Goal: Task Accomplishment & Management: Manage account settings

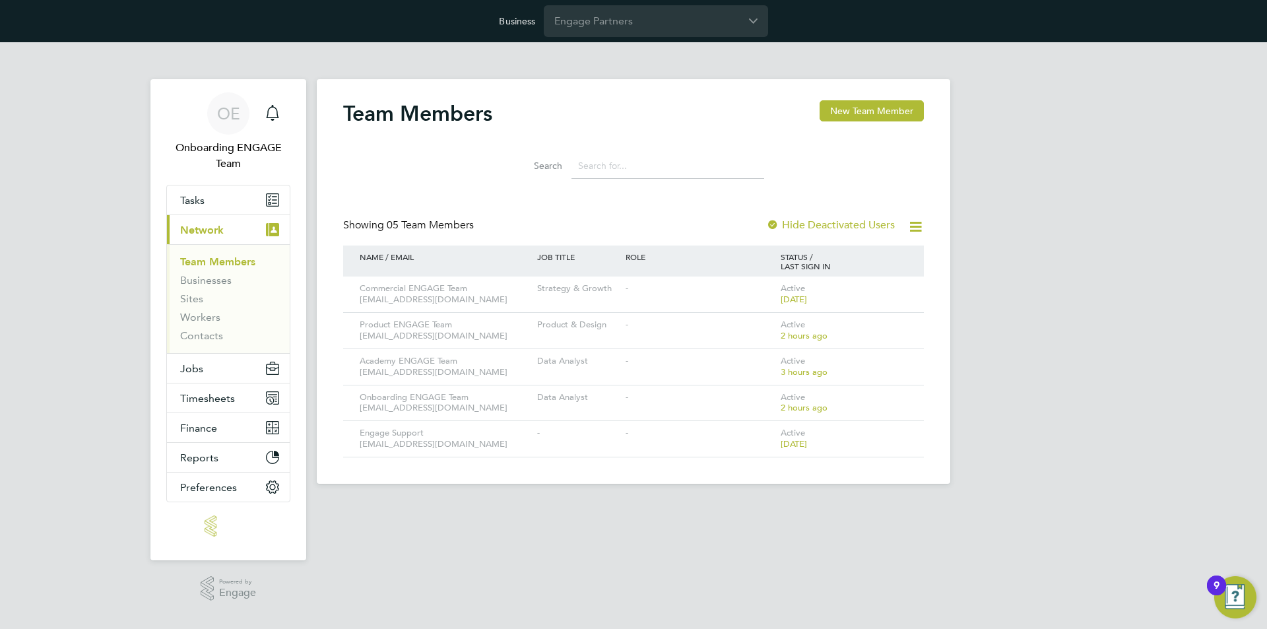
click at [1121, 257] on div "OE Onboarding ENGAGE Team Notifications Applications: Tasks Current page: Netwo…" at bounding box center [633, 273] width 1267 height 463
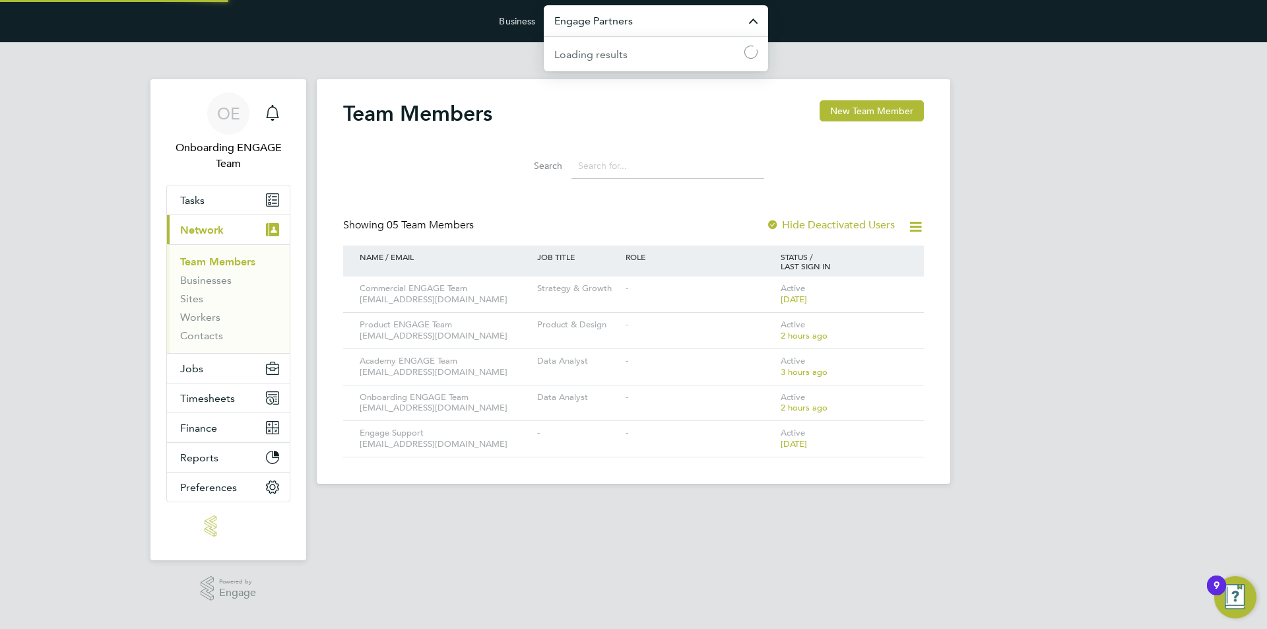
click at [636, 30] on input "Engage Partners" at bounding box center [656, 20] width 224 height 31
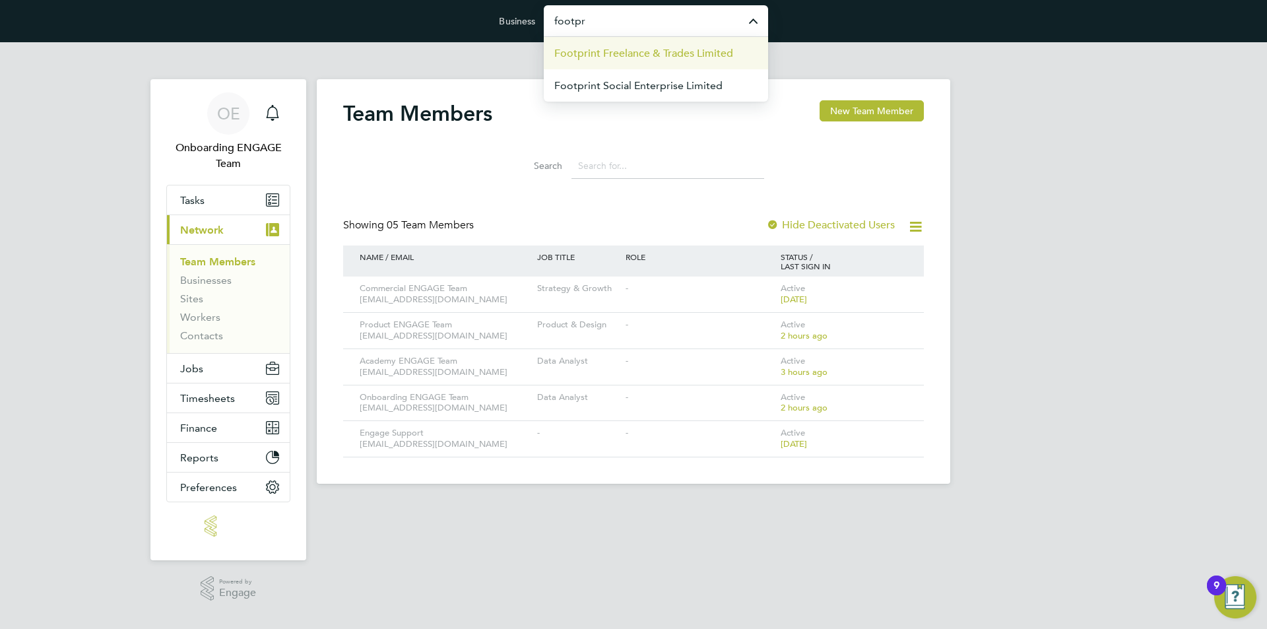
click at [659, 53] on span "Footprint Freelance & Trades Limited" at bounding box center [643, 54] width 179 height 16
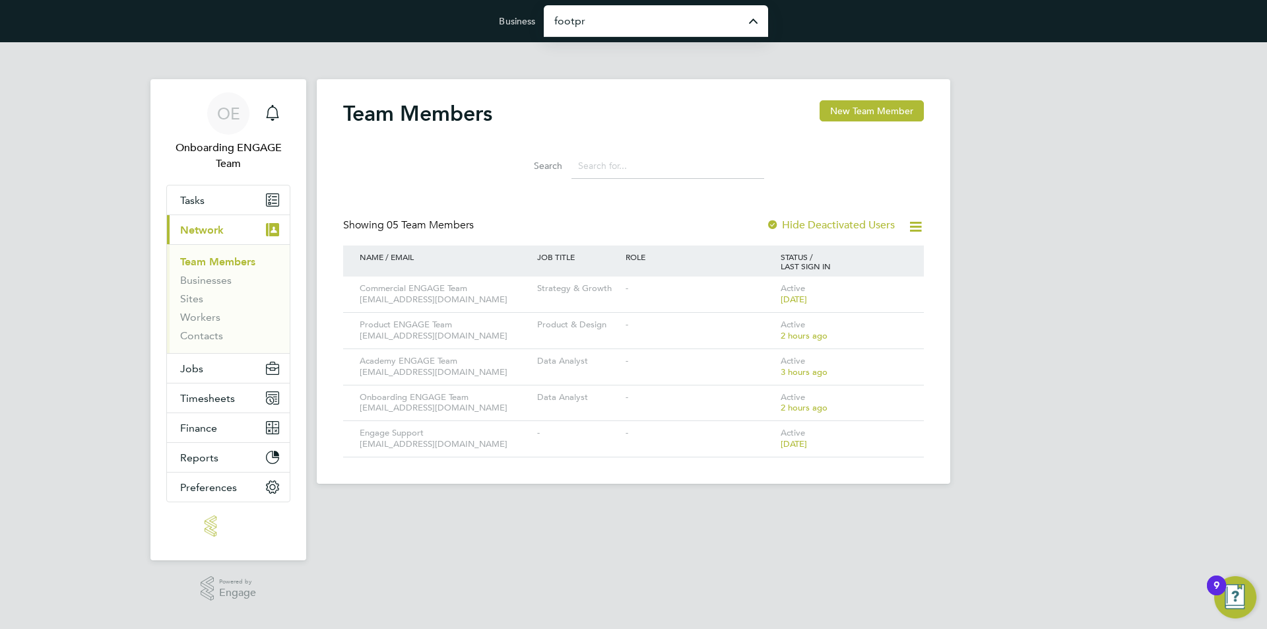
type input "Footprint Freelance & Trades Limited"
